Goal: Information Seeking & Learning: Learn about a topic

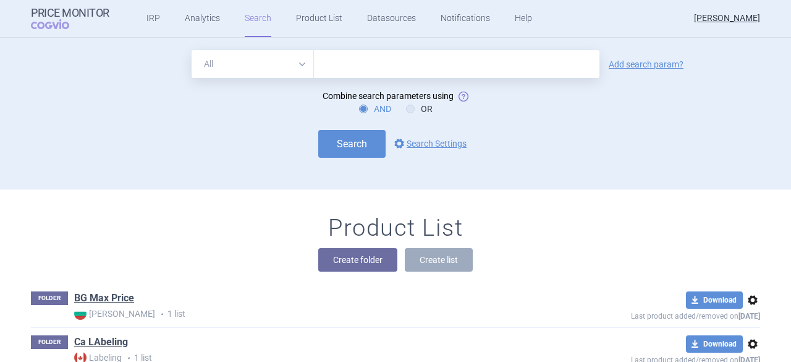
click at [221, 145] on div "Search options Search Settings" at bounding box center [395, 144] width 729 height 28
click at [296, 18] on link "Product List" at bounding box center [319, 18] width 46 height 37
click at [298, 27] on link "Product List" at bounding box center [319, 18] width 46 height 37
click at [298, 20] on link "Product List" at bounding box center [319, 18] width 46 height 37
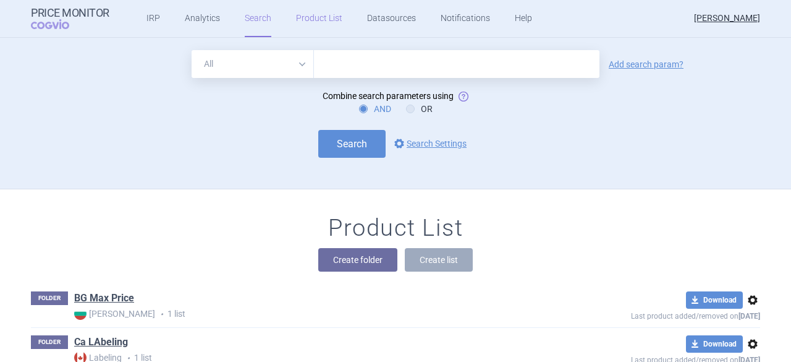
click at [313, 15] on link "Product List" at bounding box center [319, 18] width 46 height 37
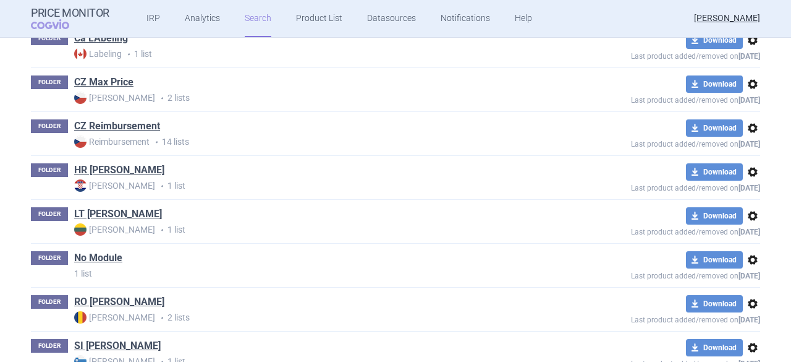
scroll to position [396, 0]
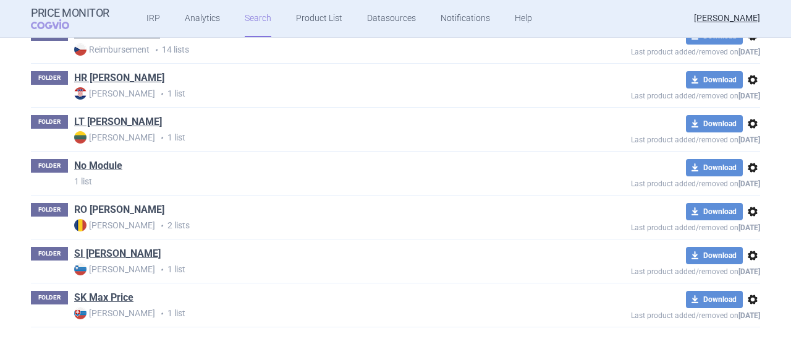
click at [84, 210] on link "RO [PERSON_NAME]" at bounding box center [119, 210] width 90 height 14
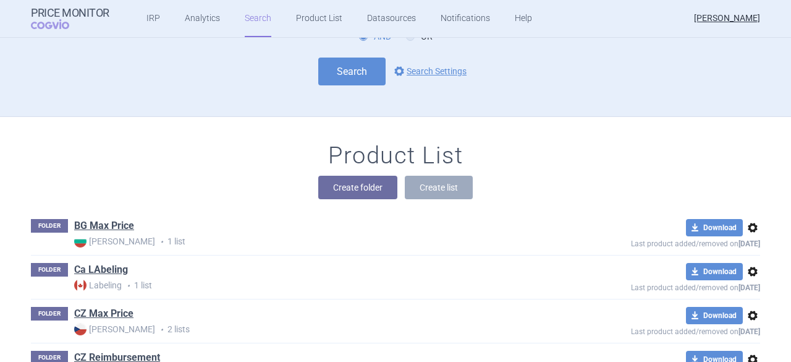
scroll to position [0, 0]
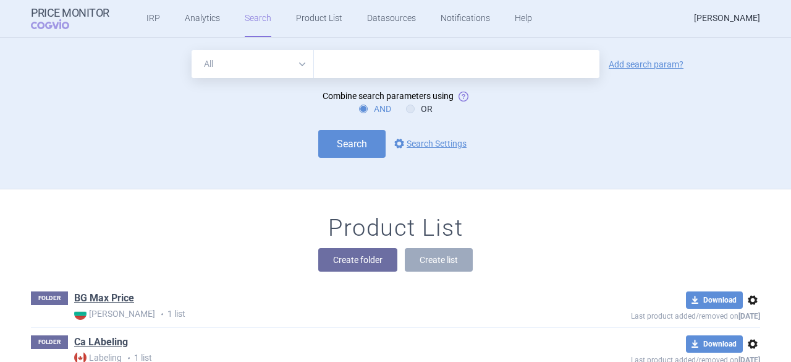
click at [716, 13] on link "[PERSON_NAME]" at bounding box center [727, 18] width 66 height 37
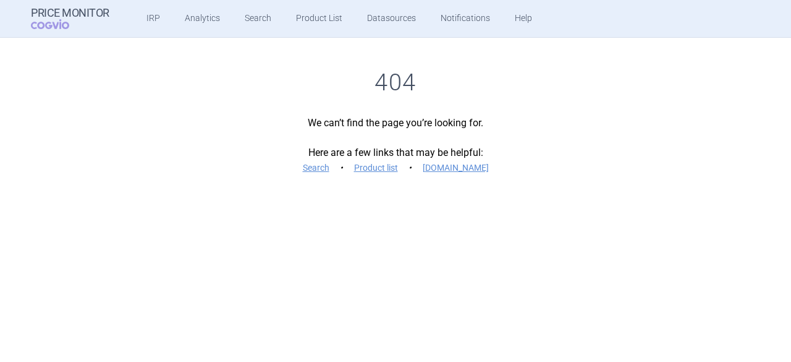
click at [370, 199] on div "404 We can’t find the page you’re looking for. Here are a few links that may be…" at bounding box center [395, 134] width 791 height 193
click at [195, 19] on link "Analytics" at bounding box center [202, 18] width 35 height 37
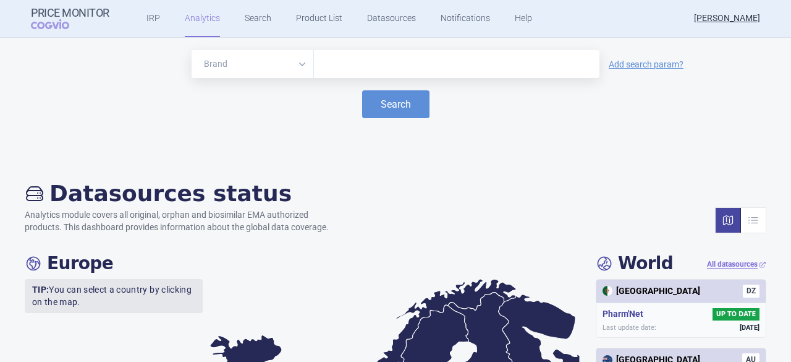
click at [501, 117] on div "Search" at bounding box center [395, 104] width 766 height 28
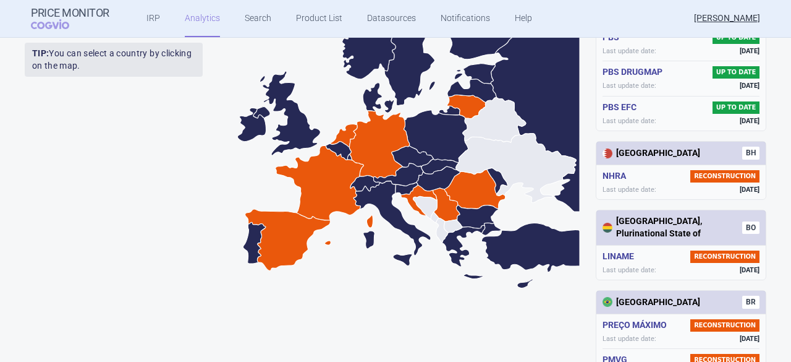
scroll to position [346, 0]
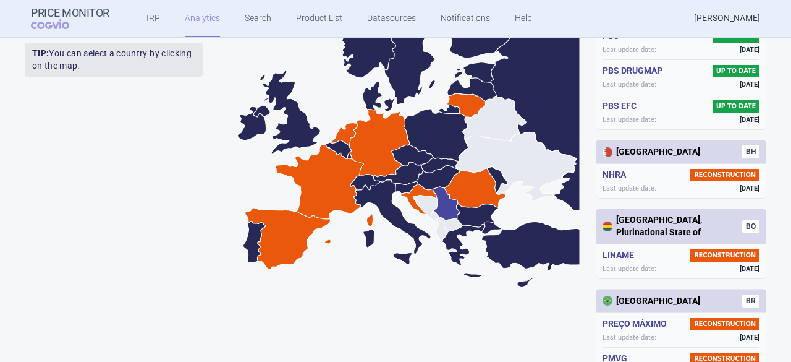
click at [441, 204] on icon at bounding box center [446, 204] width 27 height 34
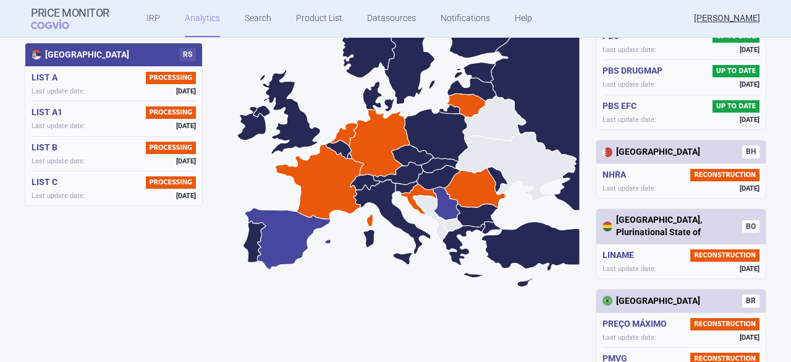
click at [283, 227] on icon at bounding box center [288, 238] width 86 height 61
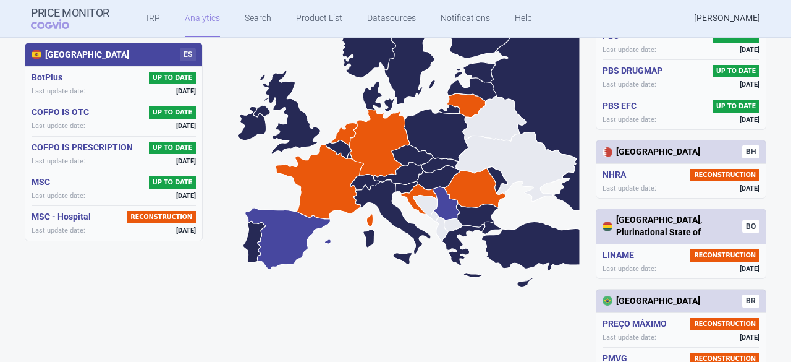
click at [438, 201] on icon at bounding box center [446, 204] width 27 height 34
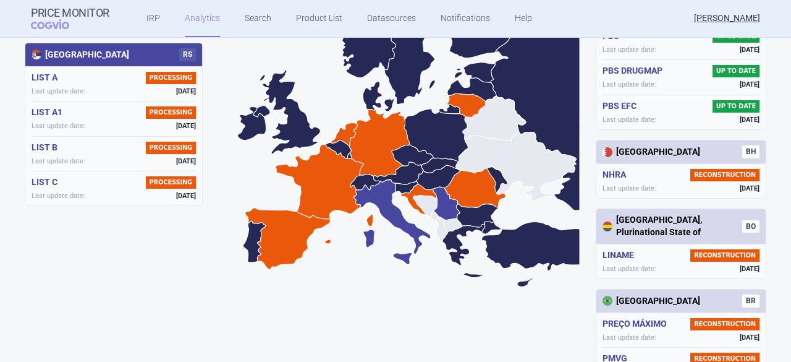
click at [382, 192] on icon at bounding box center [392, 221] width 77 height 85
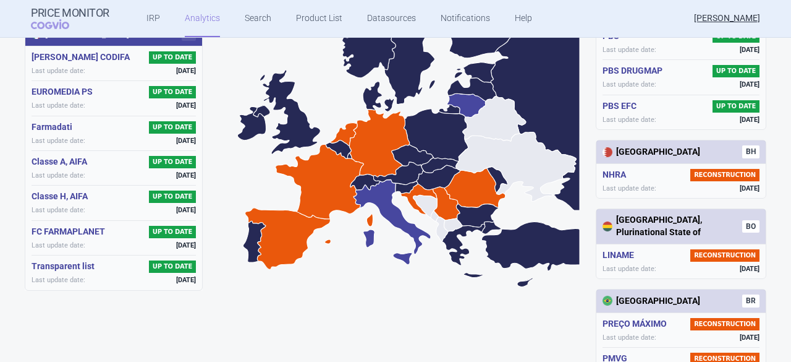
click at [464, 101] on icon at bounding box center [466, 104] width 39 height 23
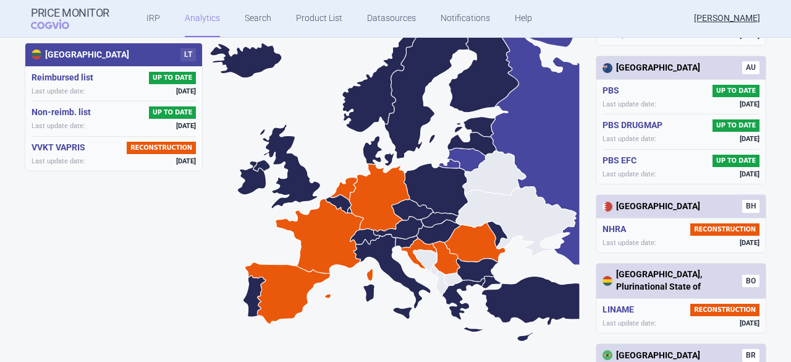
scroll to position [291, 0]
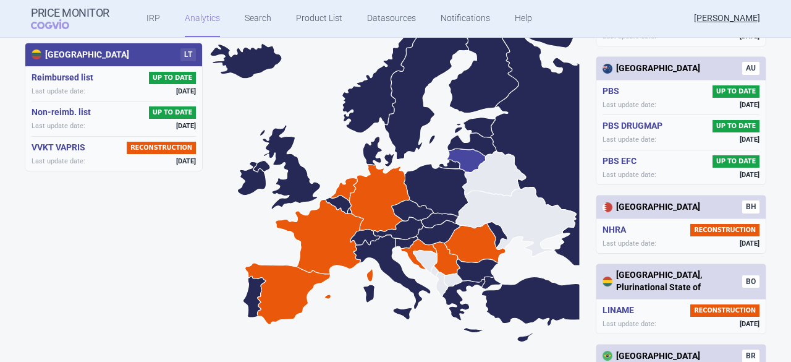
click at [494, 171] on icon at bounding box center [494, 173] width 63 height 45
click at [491, 222] on icon at bounding box center [497, 234] width 21 height 26
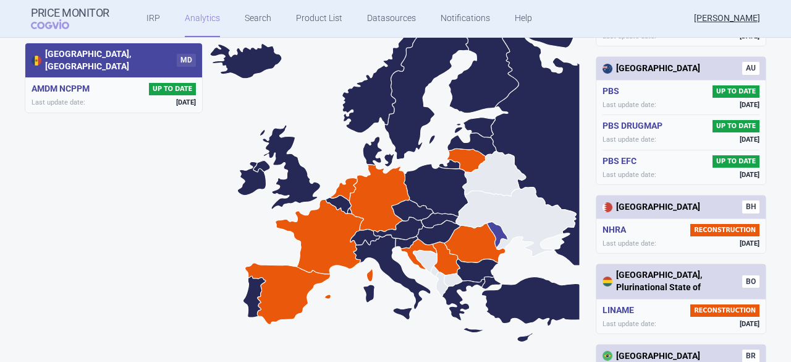
click at [523, 198] on icon at bounding box center [516, 221] width 121 height 69
click at [410, 174] on icon at bounding box center [436, 190] width 64 height 53
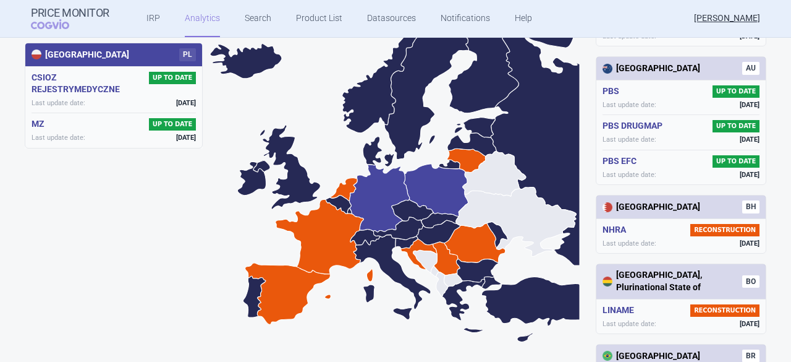
click at [375, 194] on icon at bounding box center [379, 197] width 60 height 67
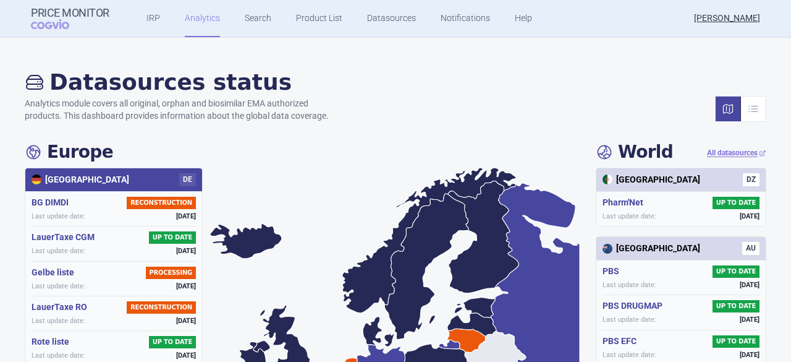
scroll to position [111, 0]
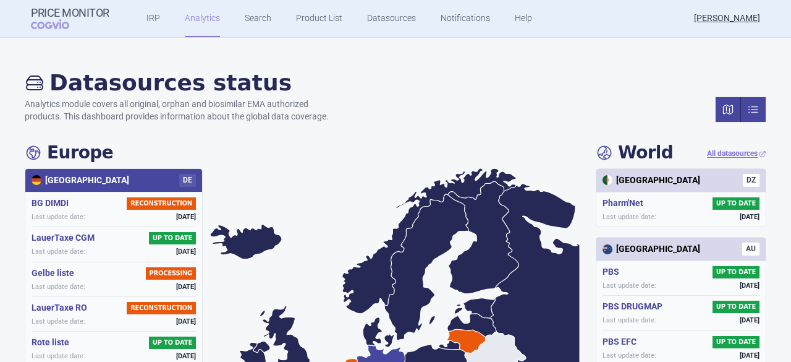
click at [750, 106] on link at bounding box center [753, 109] width 25 height 25
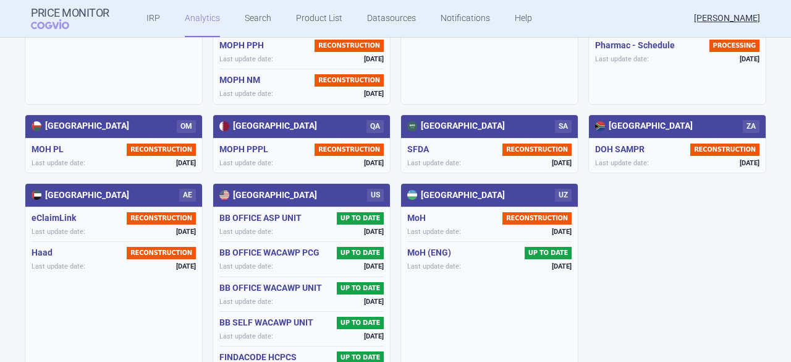
scroll to position [3932, 0]
